Goal: Communication & Community: Connect with others

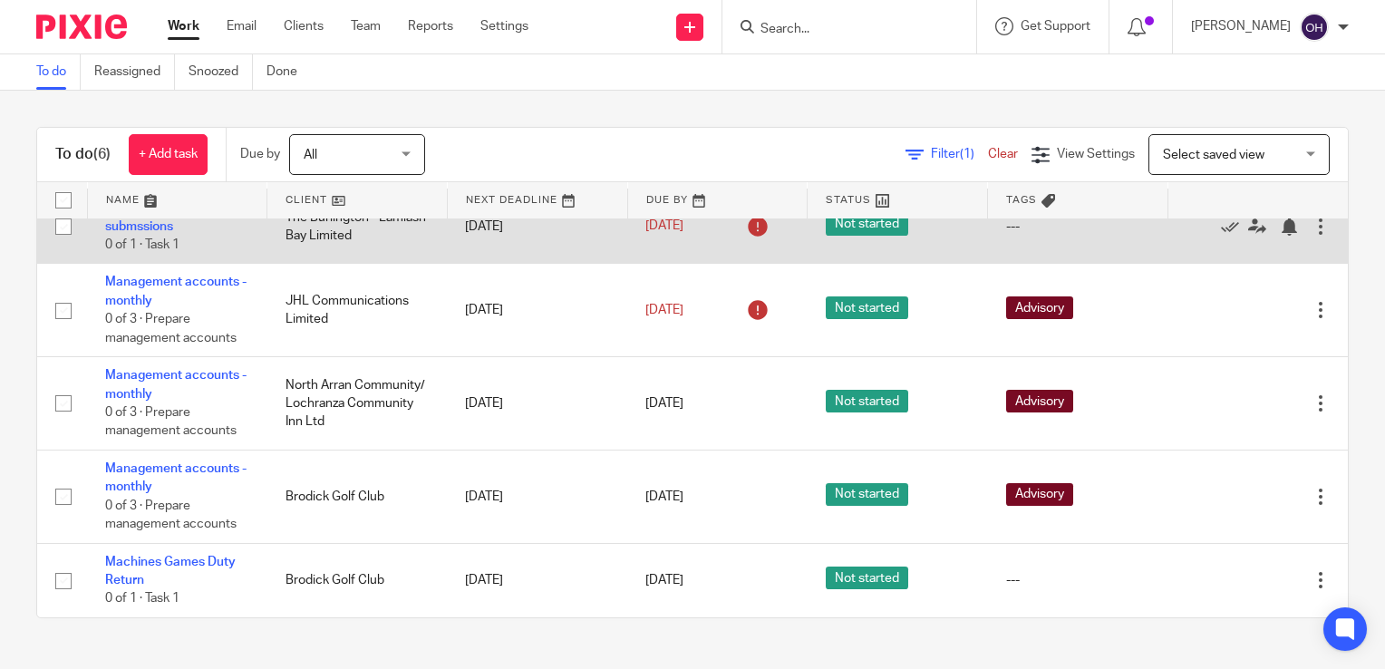
scroll to position [125, 0]
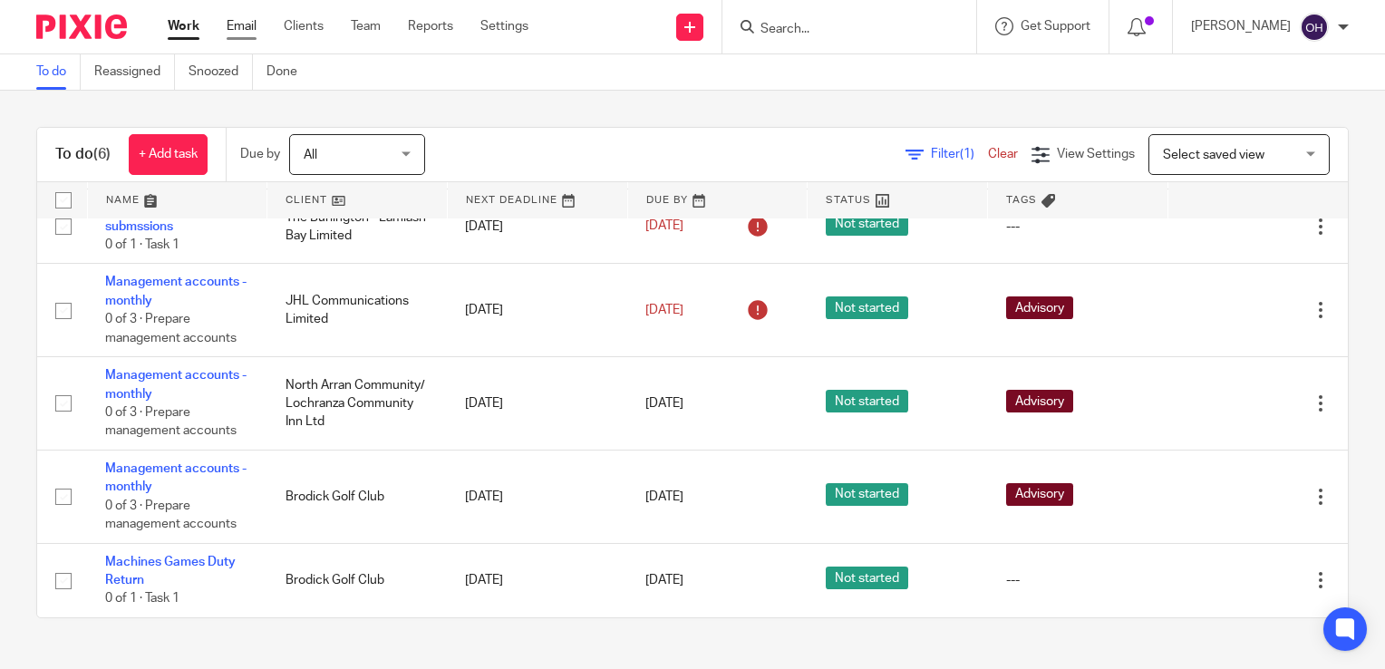
click at [238, 31] on link "Email" at bounding box center [242, 26] width 30 height 18
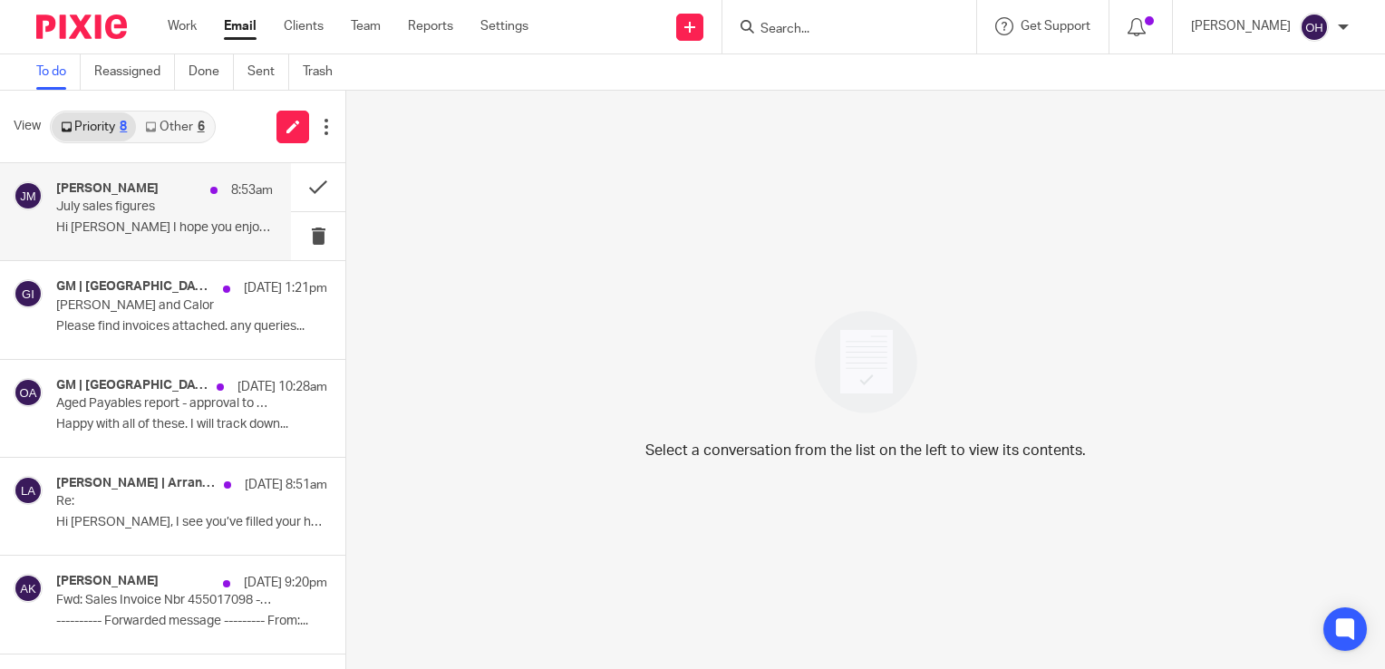
click at [185, 234] on p "Hi [PERSON_NAME] I hope you enjoyed the weekend. ..." at bounding box center [164, 227] width 217 height 15
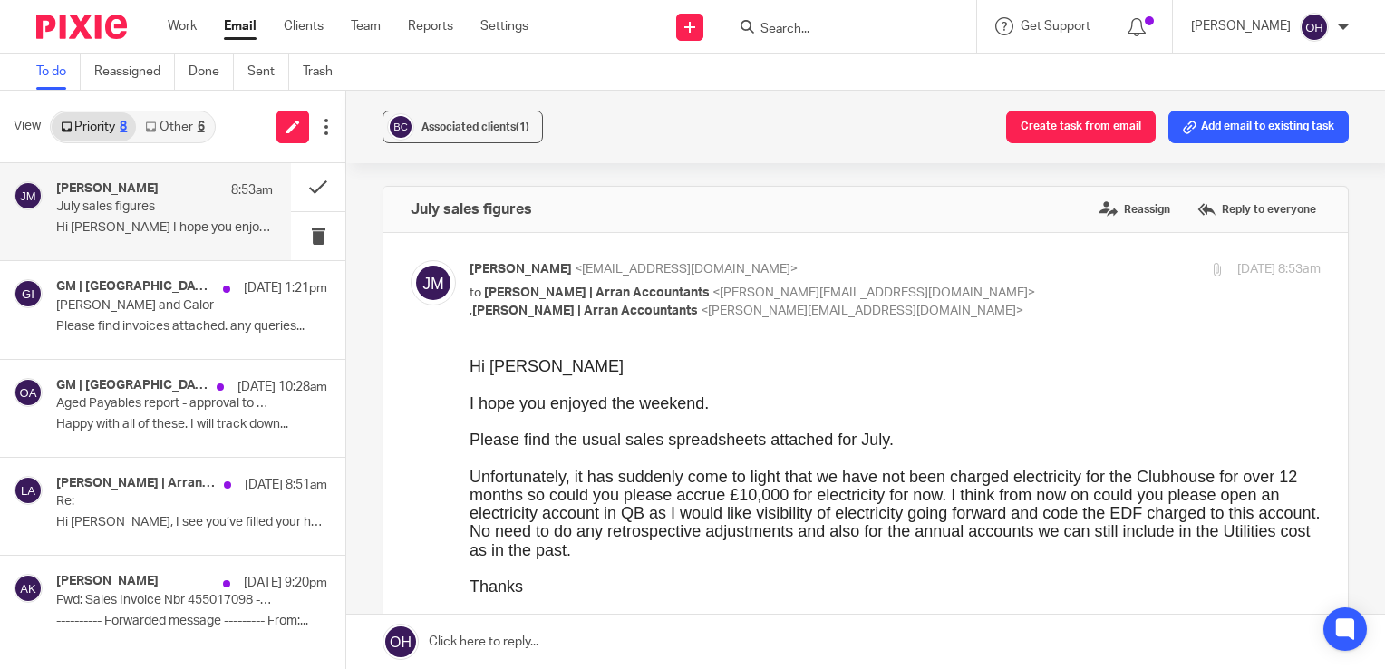
click at [189, 121] on link "Other 6" at bounding box center [174, 126] width 77 height 29
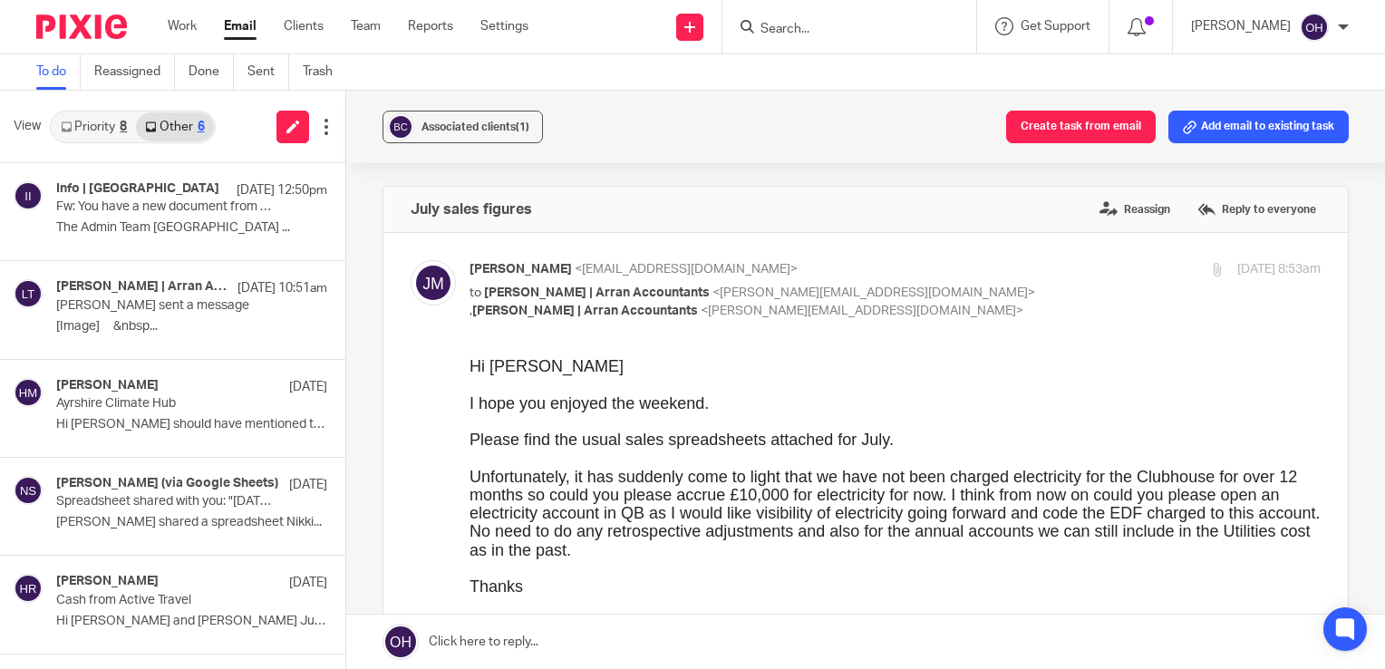
click at [109, 129] on link "Priority 8" at bounding box center [94, 126] width 84 height 29
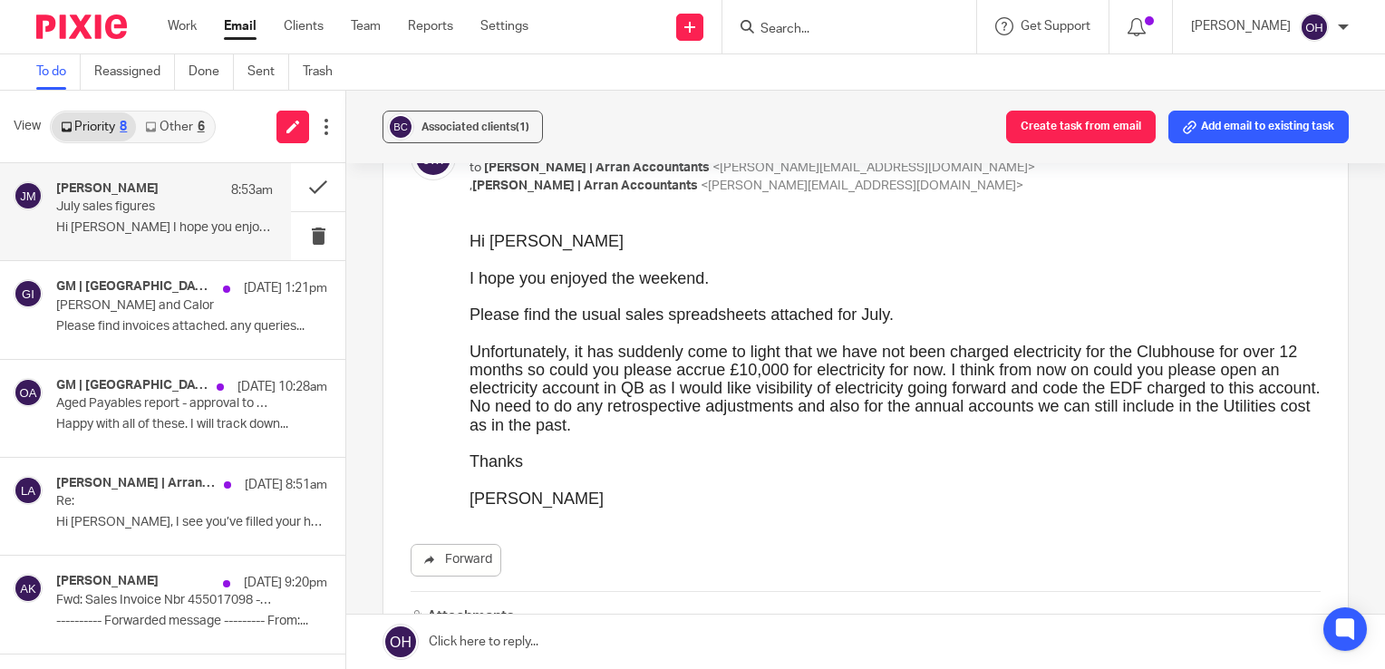
scroll to position [127, 0]
drag, startPoint x: 809, startPoint y: 366, endPoint x: 967, endPoint y: 368, distance: 158.6
click at [967, 368] on div "Unfortunately, it has suddenly come to light that we have not been charged elec…" at bounding box center [895, 386] width 851 height 92
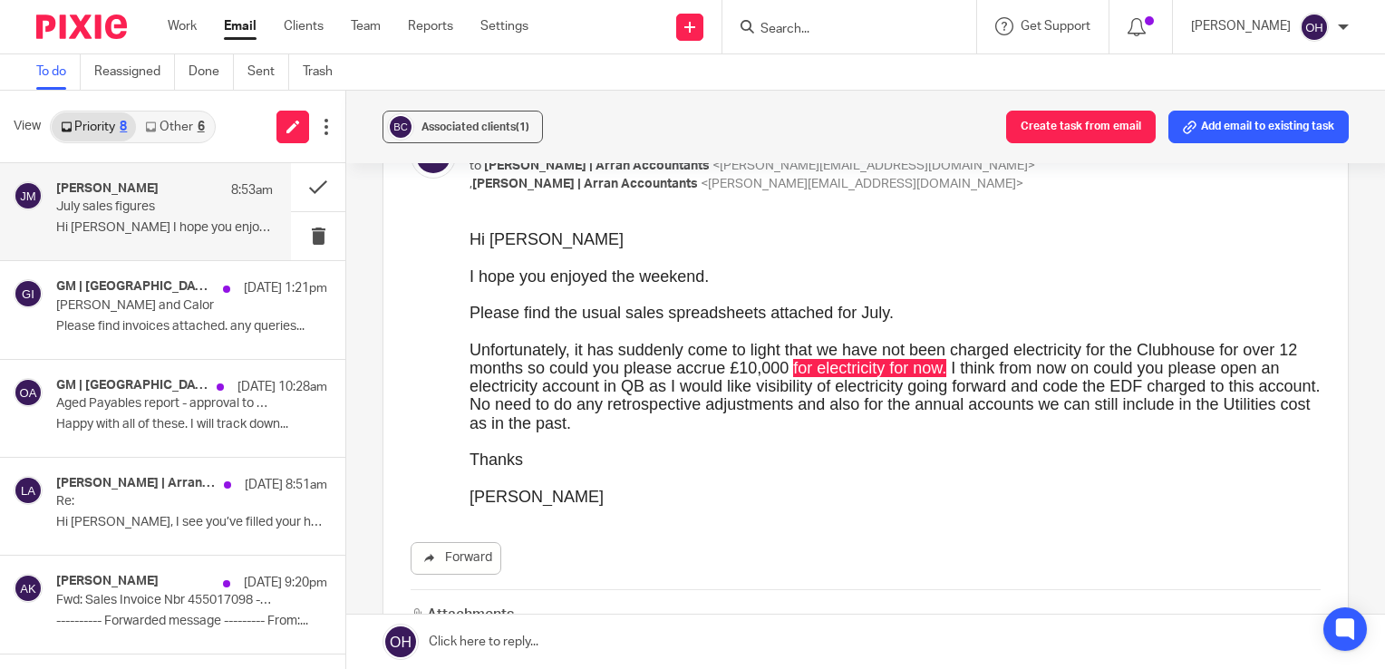
click at [172, 119] on link "Other 6" at bounding box center [174, 126] width 77 height 29
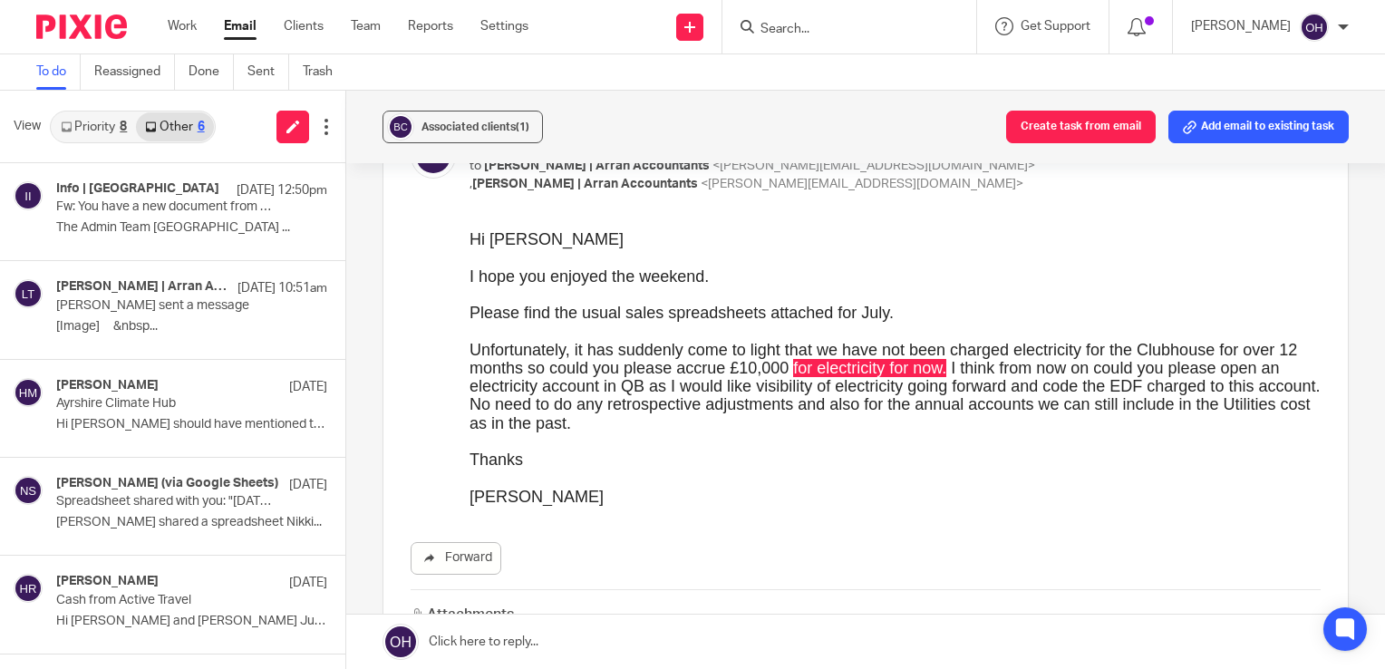
click at [122, 134] on link "Priority 8" at bounding box center [94, 126] width 84 height 29
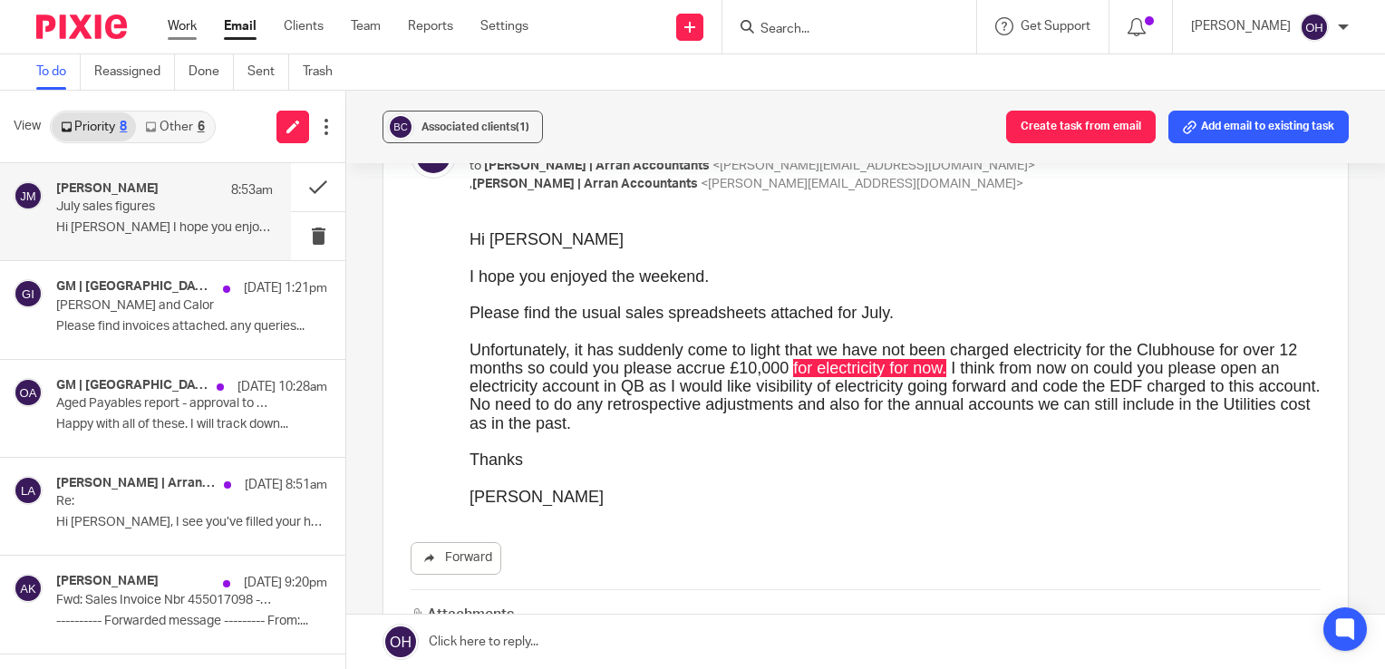
click at [185, 24] on link "Work" at bounding box center [182, 26] width 29 height 18
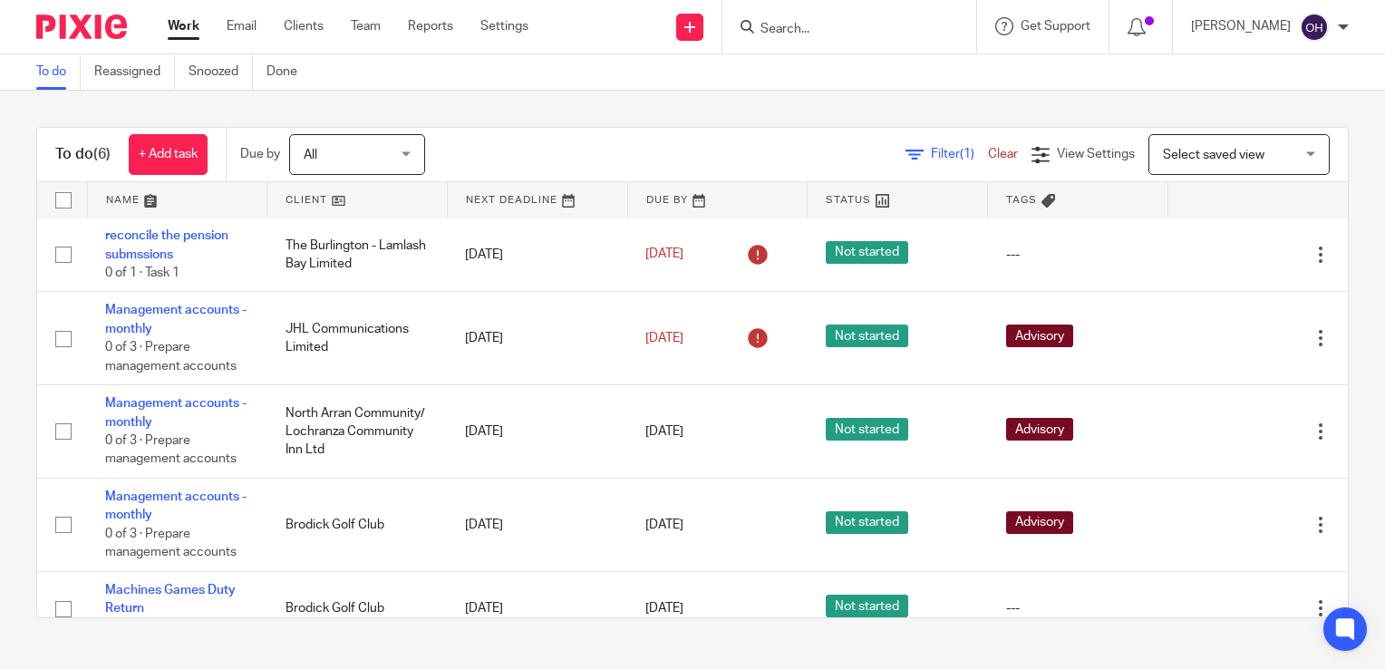
scroll to position [94, 0]
